Goal: Find specific page/section: Find specific page/section

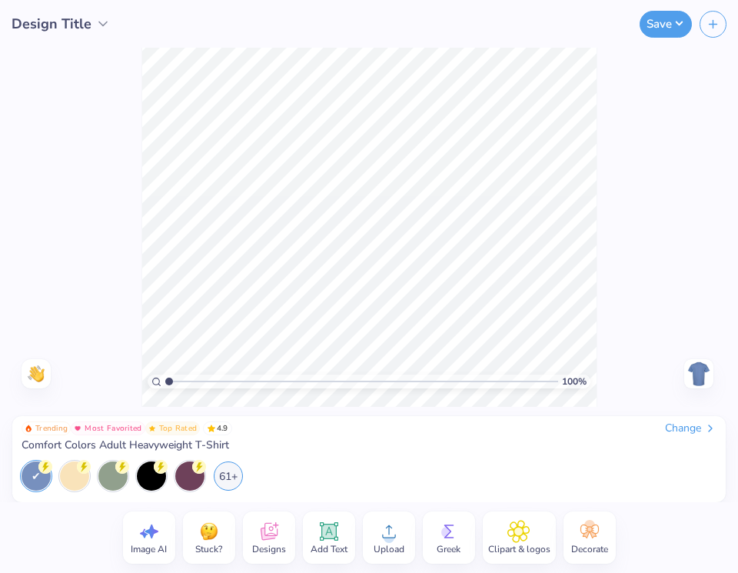
click at [266, 543] on span "Designs" at bounding box center [269, 549] width 34 height 12
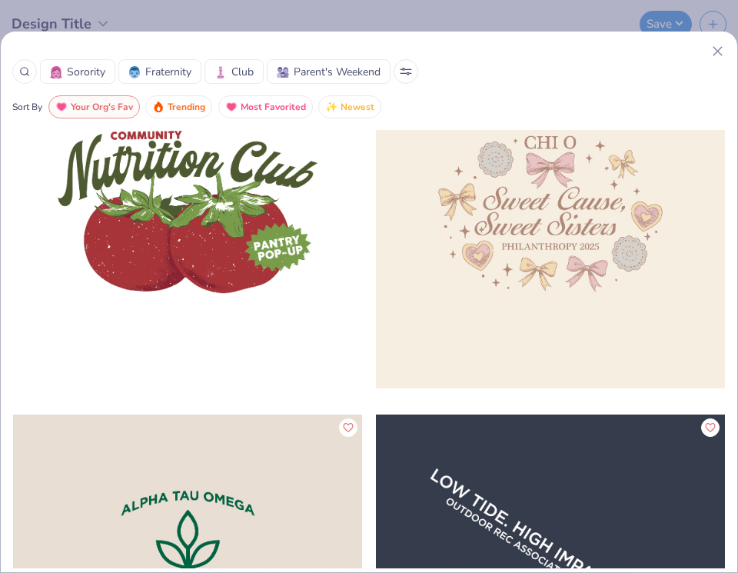
scroll to position [34372, 0]
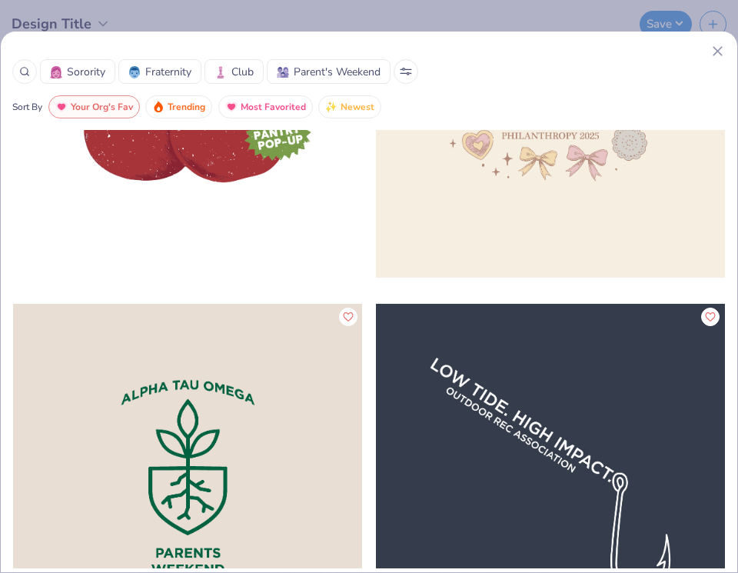
click at [404, 71] on icon at bounding box center [406, 72] width 12 height 8
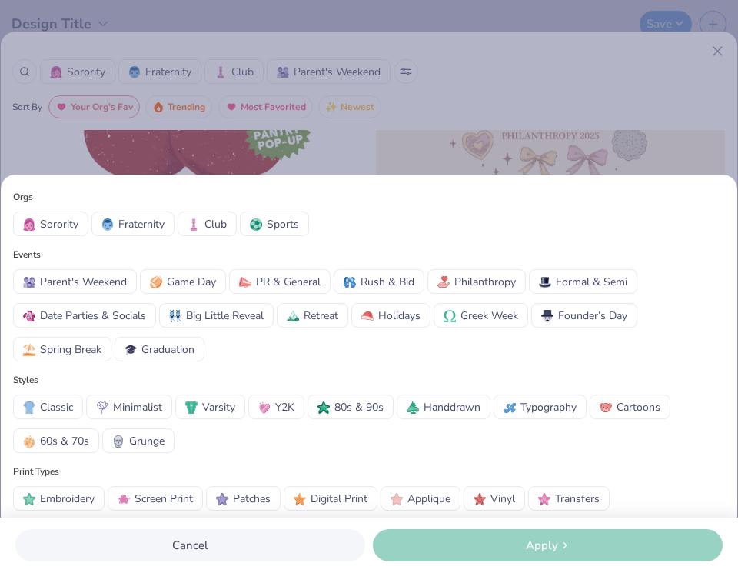
click at [557, 410] on span "Typography" at bounding box center [548, 407] width 56 height 16
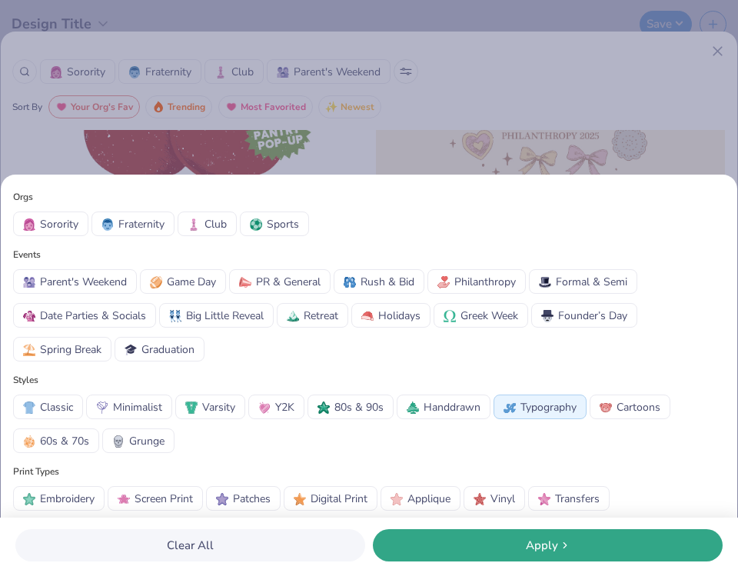
click at [558, 547] on icon at bounding box center [564, 545] width 12 height 12
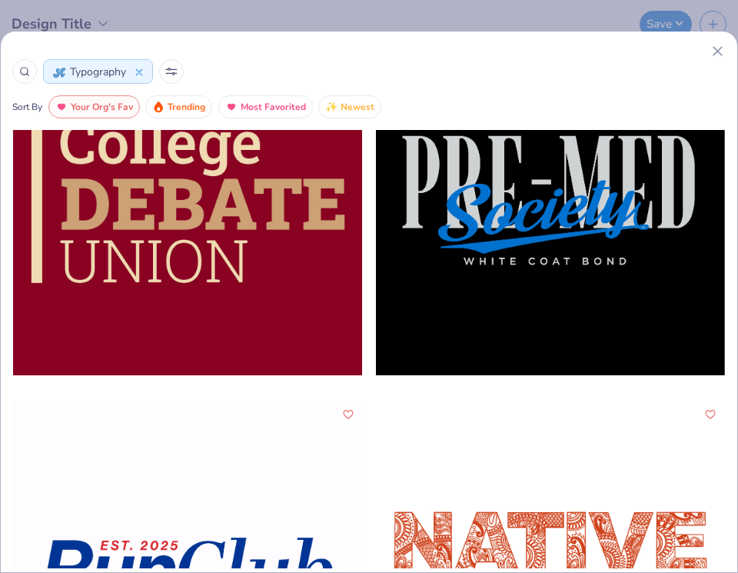
scroll to position [31271, 0]
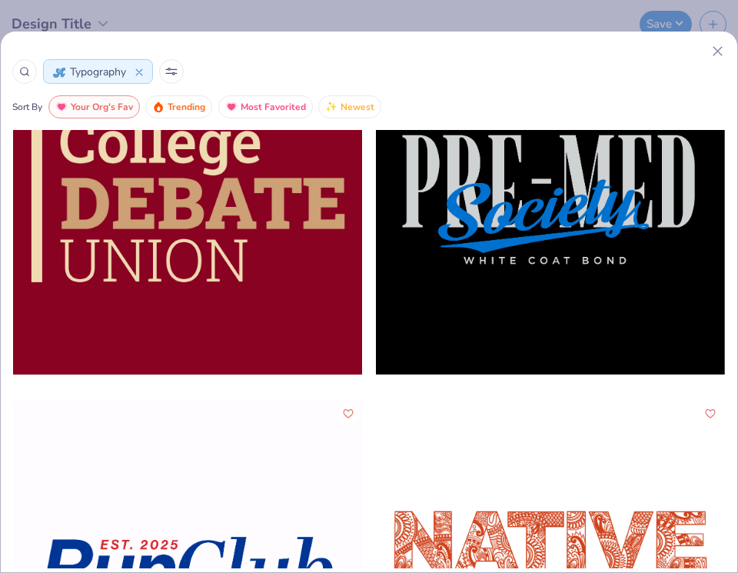
click at [719, 49] on icon at bounding box center [717, 51] width 16 height 16
